Goal: Task Accomplishment & Management: Use online tool/utility

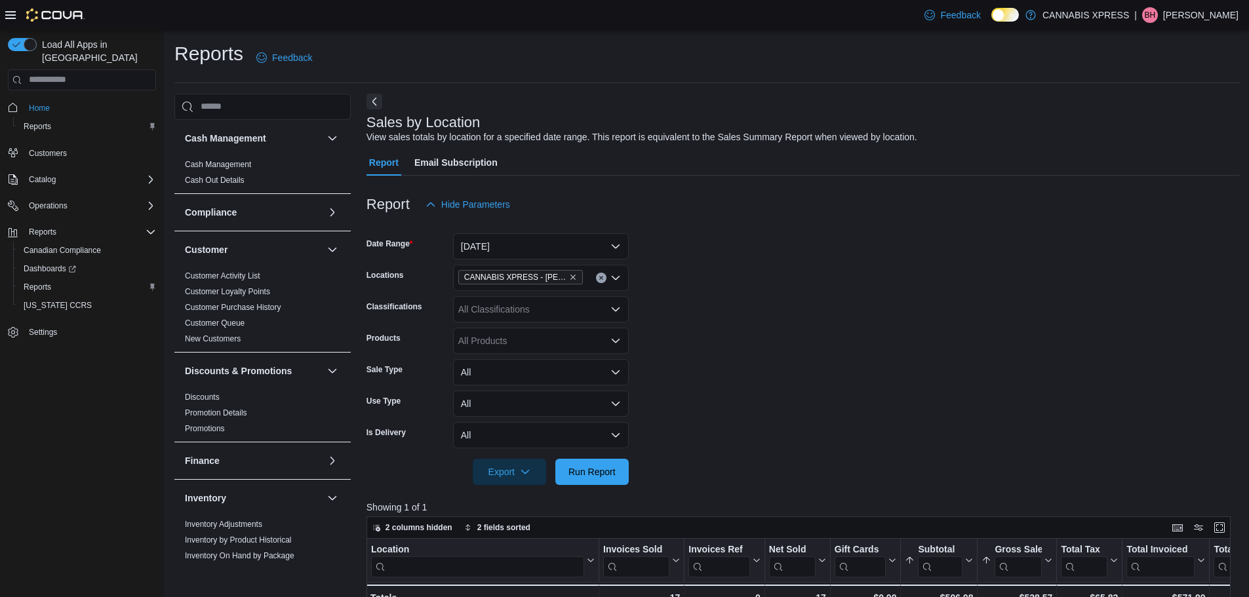
scroll to position [165, 0]
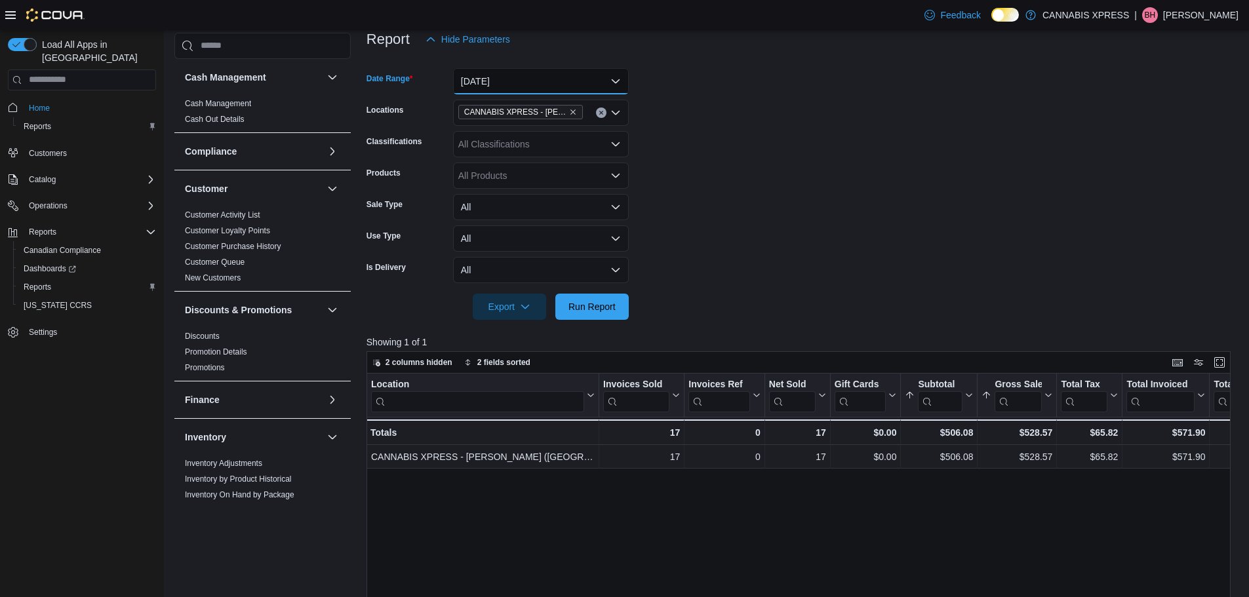
click at [613, 82] on button "Today" at bounding box center [541, 81] width 176 height 26
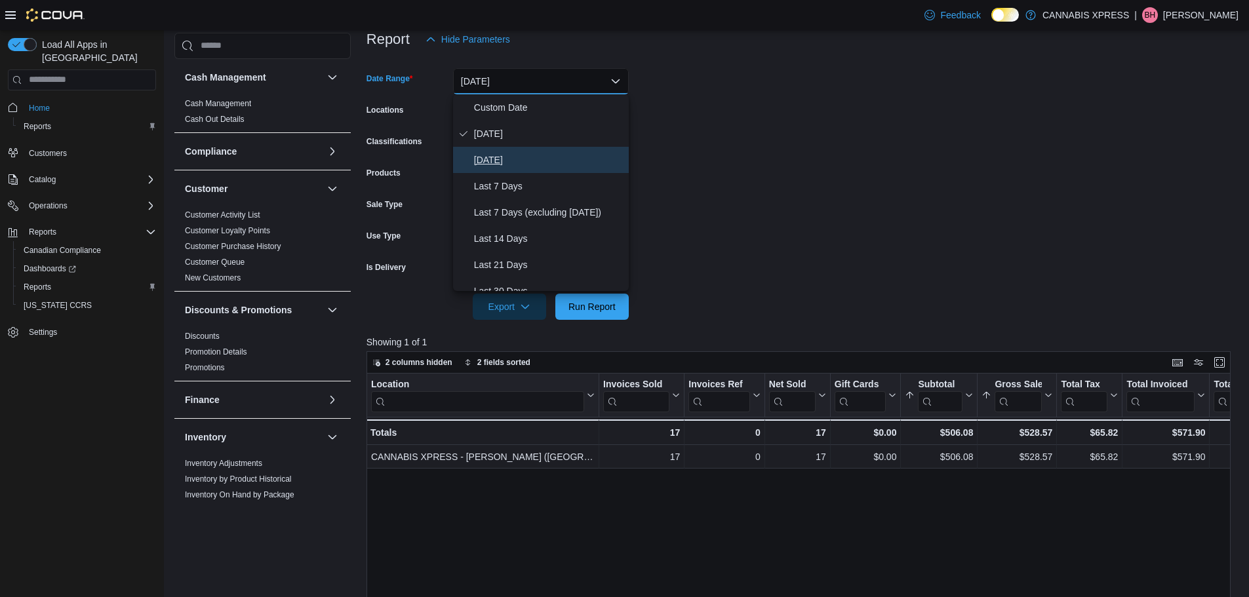
click at [529, 161] on span "Yesterday" at bounding box center [548, 160] width 149 height 16
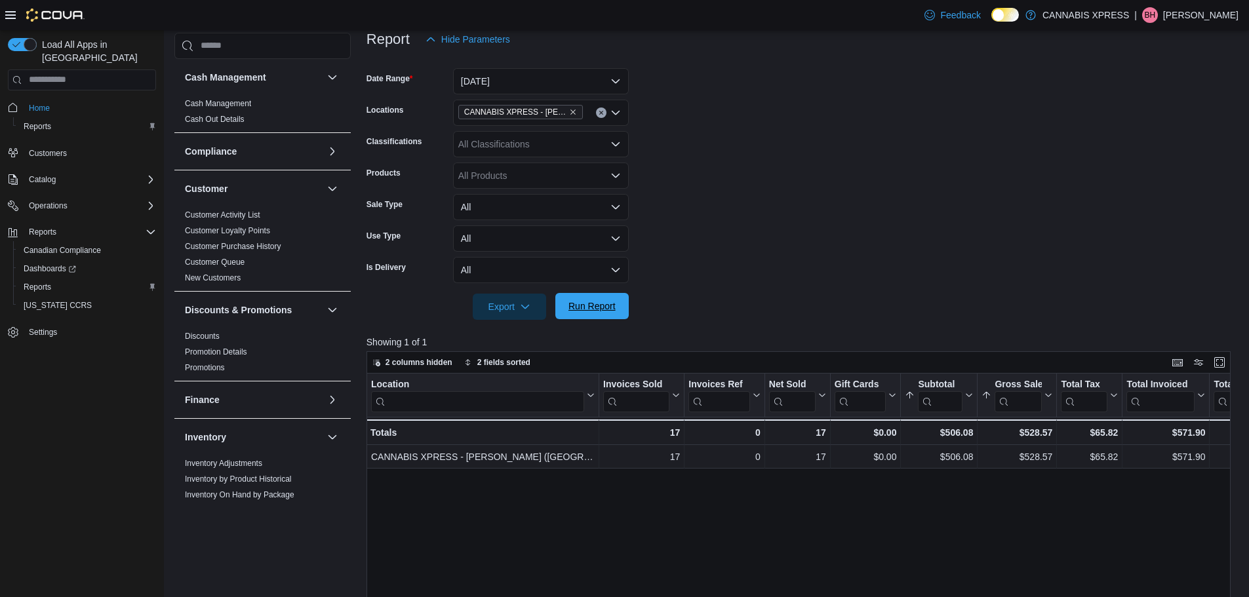
click at [584, 317] on span "Run Report" at bounding box center [592, 306] width 58 height 26
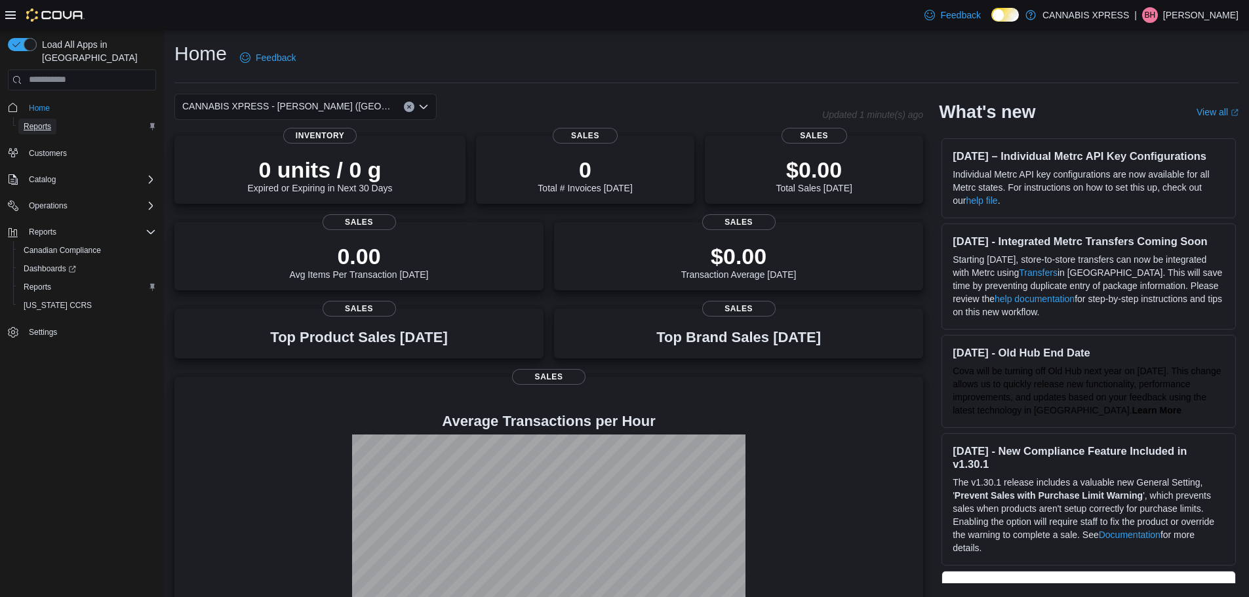
click at [31, 121] on span "Reports" at bounding box center [38, 126] width 28 height 10
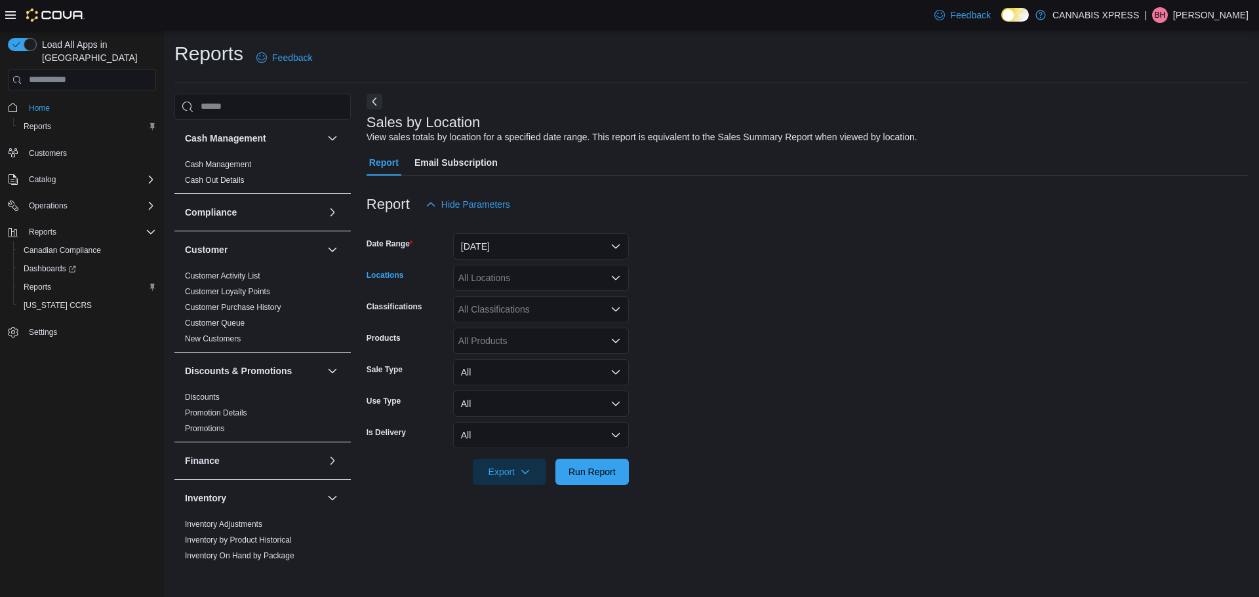
click at [614, 281] on icon "Open list of options" at bounding box center [615, 278] width 10 height 10
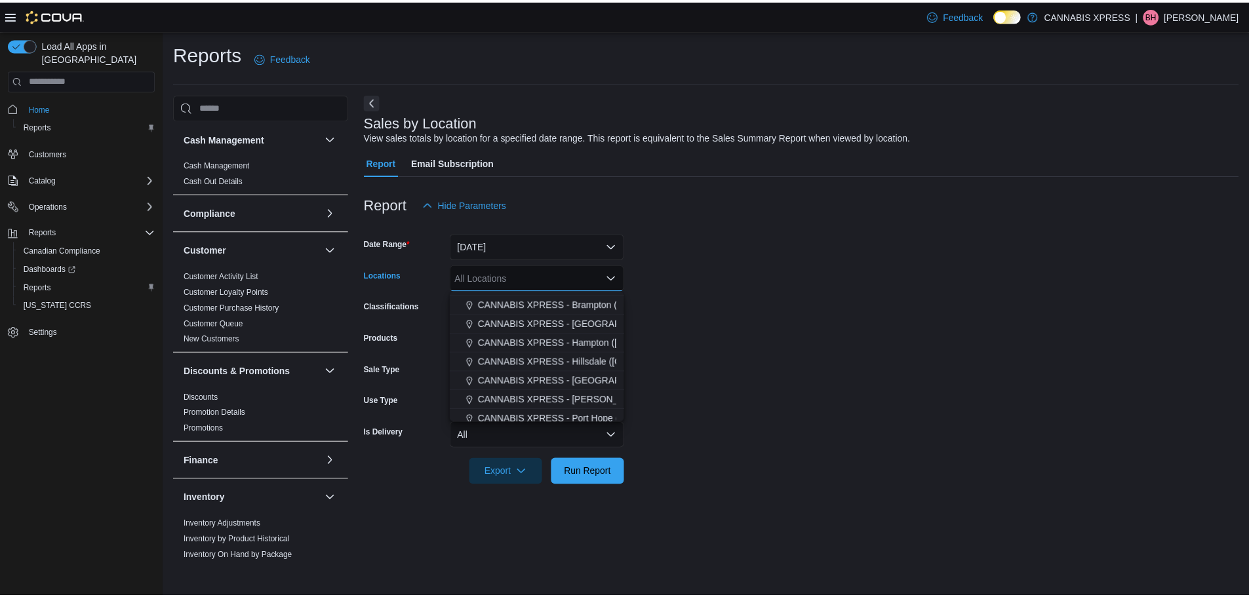
scroll to position [79, 0]
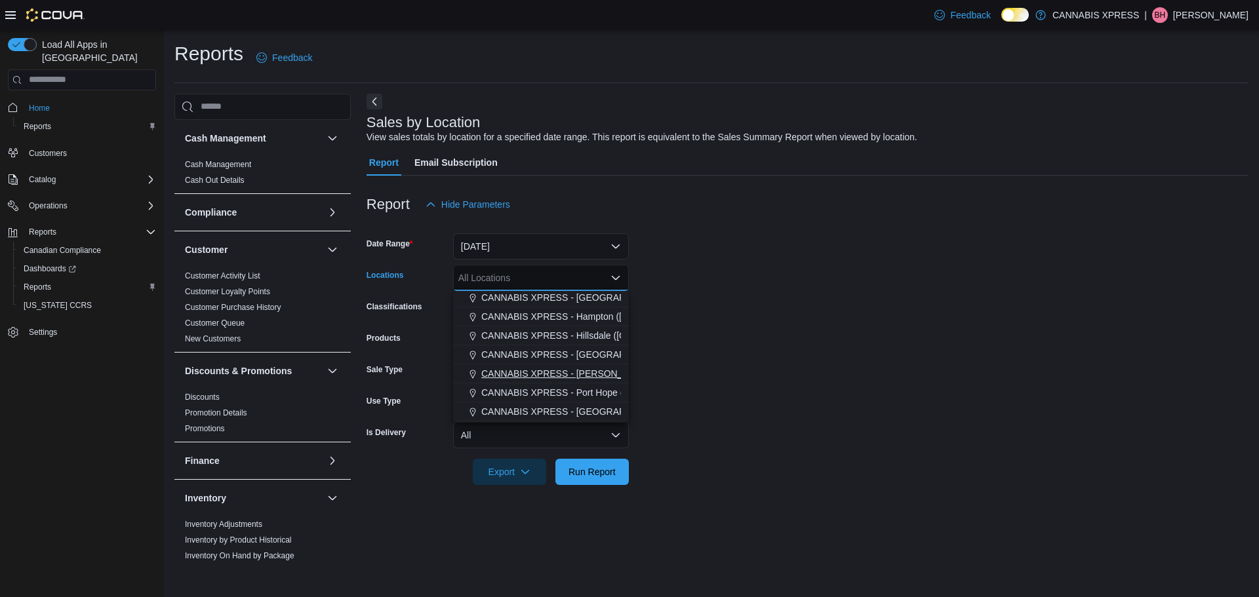
click at [607, 374] on span "CANNABIS XPRESS - Pickering (Central Street)" at bounding box center [618, 373] width 275 height 13
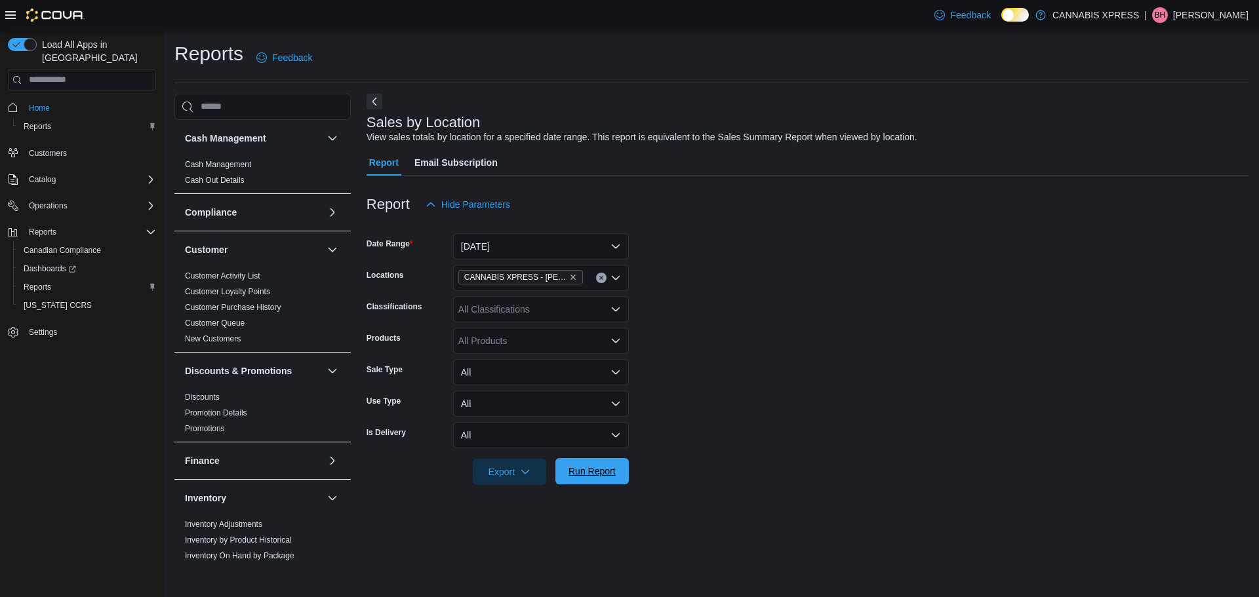
click at [606, 476] on span "Run Report" at bounding box center [591, 471] width 47 height 13
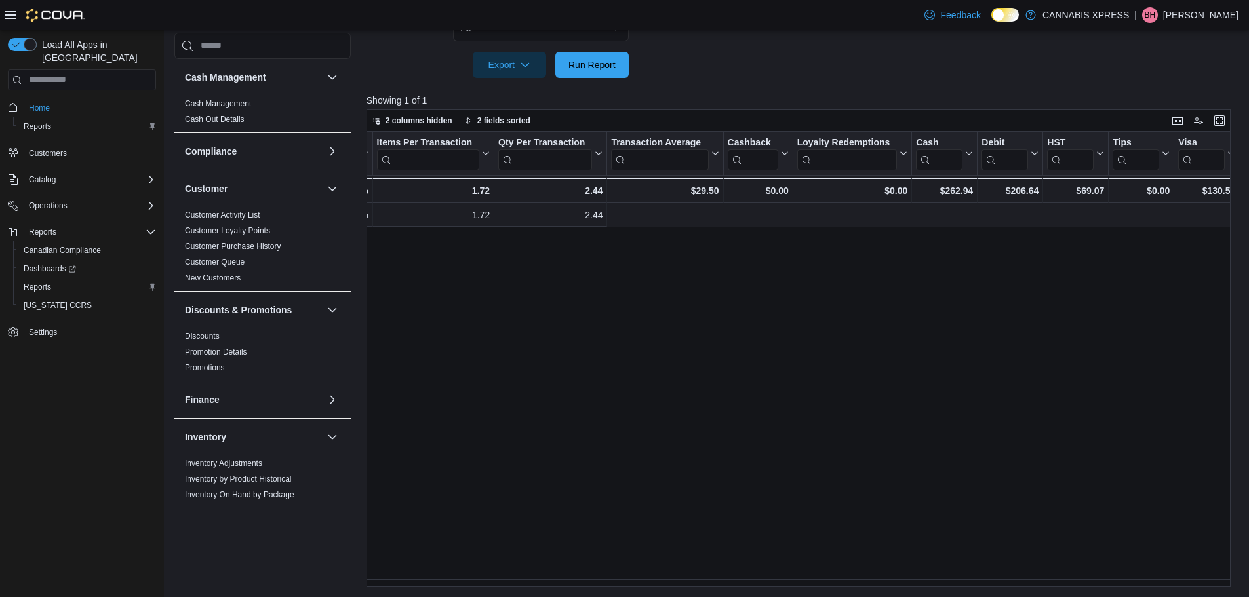
scroll to position [0, 504]
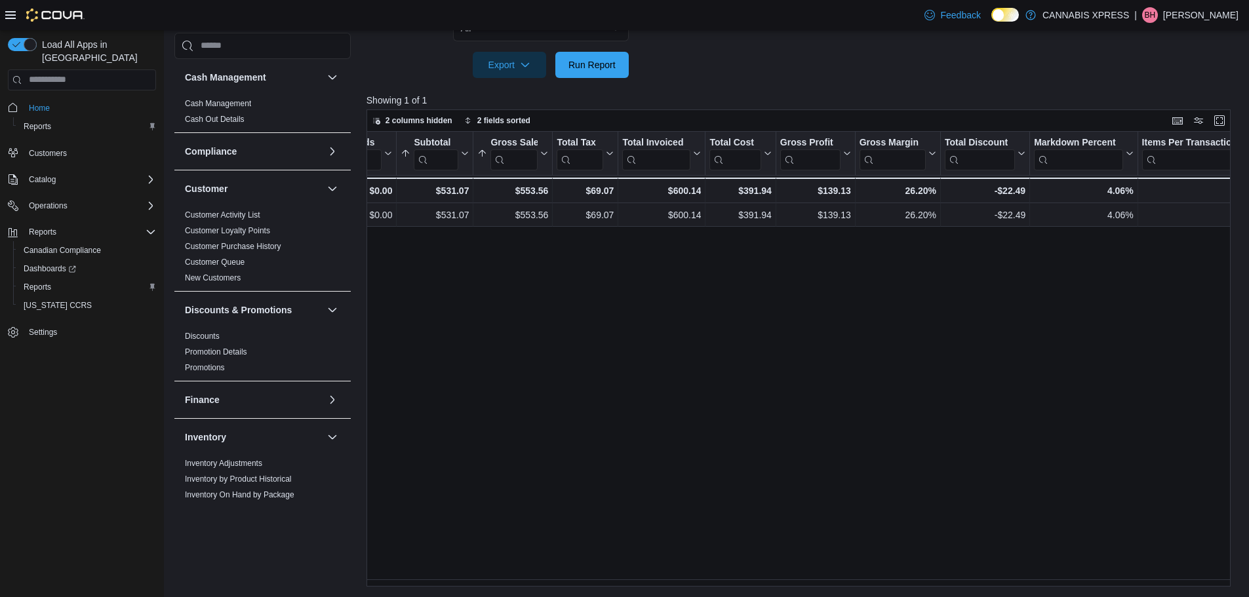
click at [1186, 17] on p "Bob Hamilton" at bounding box center [1200, 15] width 75 height 16
click at [1140, 125] on span "Sign Out" at bounding box center [1153, 128] width 35 height 13
